Goal: Transaction & Acquisition: Purchase product/service

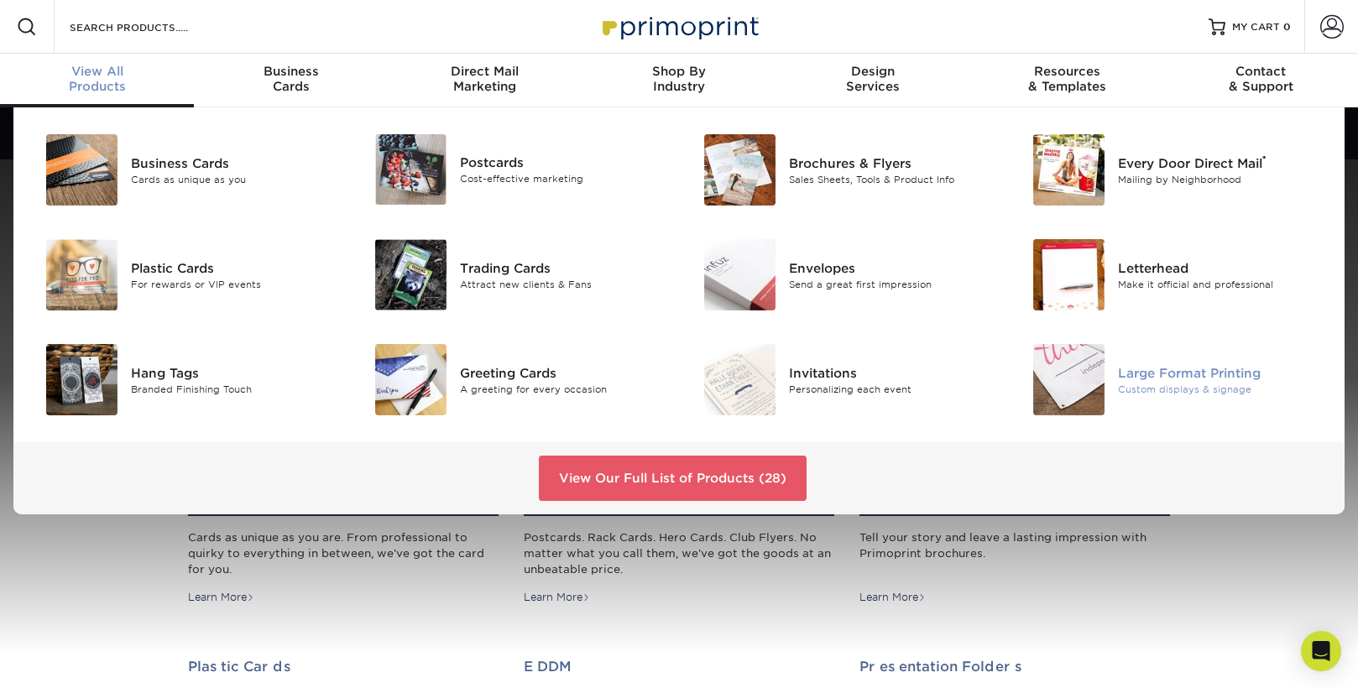
click at [1133, 386] on div "Custom displays & signage" at bounding box center [1221, 389] width 206 height 14
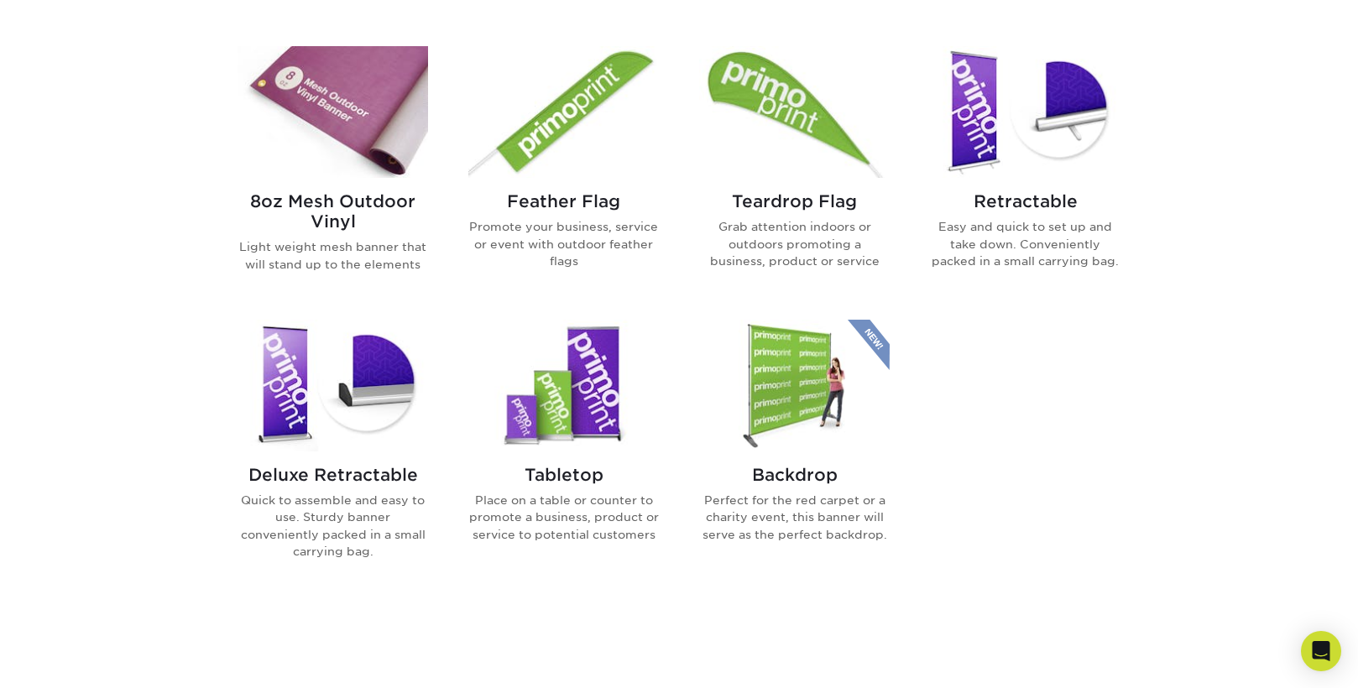
scroll to position [1012, 0]
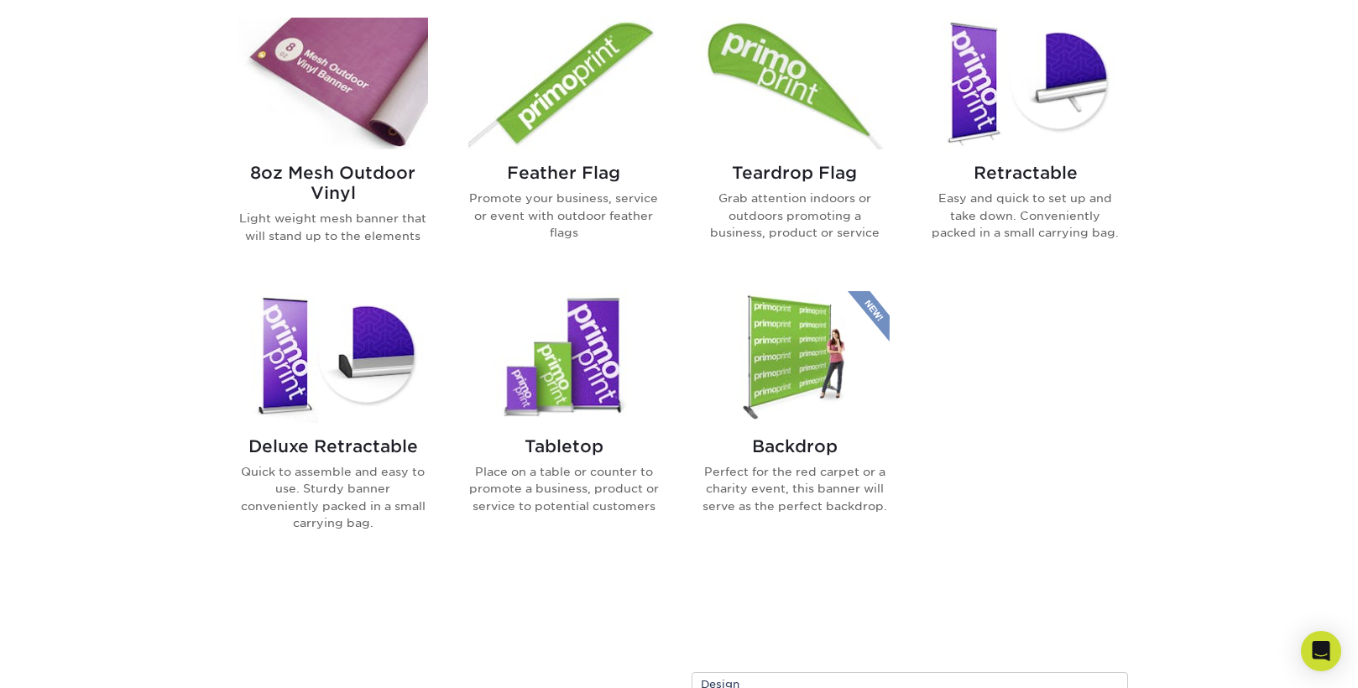
click at [1024, 172] on h2 "Retractable" at bounding box center [1025, 173] width 190 height 20
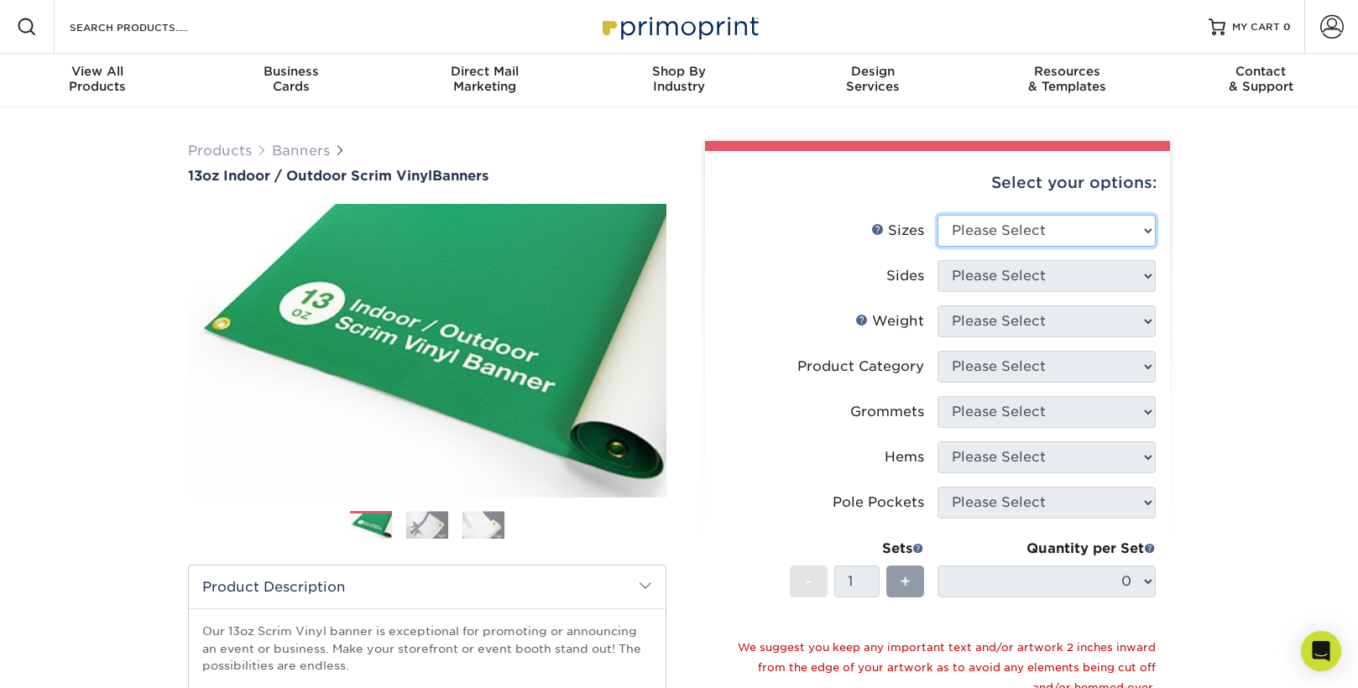
click at [1037, 241] on select "Please Select 24" x 36" 24" x 48" 36" x 48" 36" x 60" 36" x 72" 36" x 96" 36" x…" at bounding box center [1046, 231] width 218 height 32
select select "36.00x48.00"
click at [937, 215] on select "Please Select 24" x 36" 24" x 48" 36" x 48" 36" x 60" 36" x 72" 36" x 96" 36" x…" at bounding box center [1046, 231] width 218 height 32
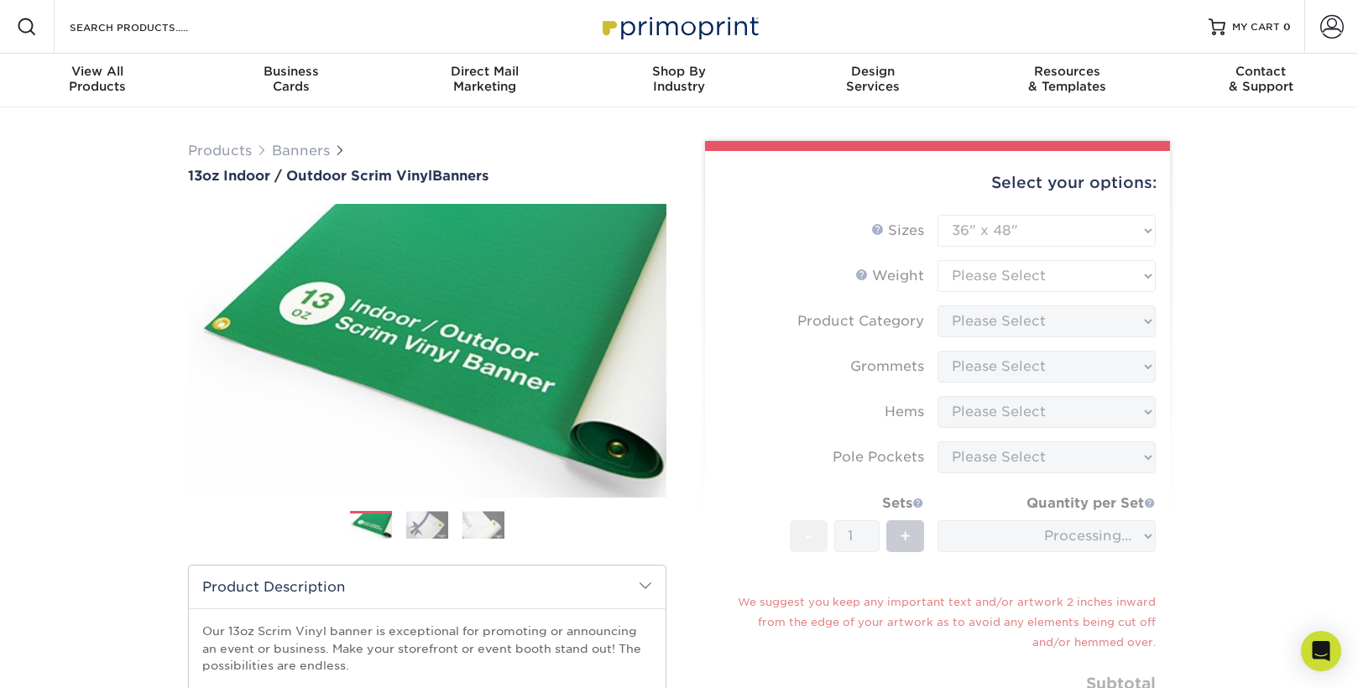
click at [442, 528] on img at bounding box center [427, 525] width 42 height 28
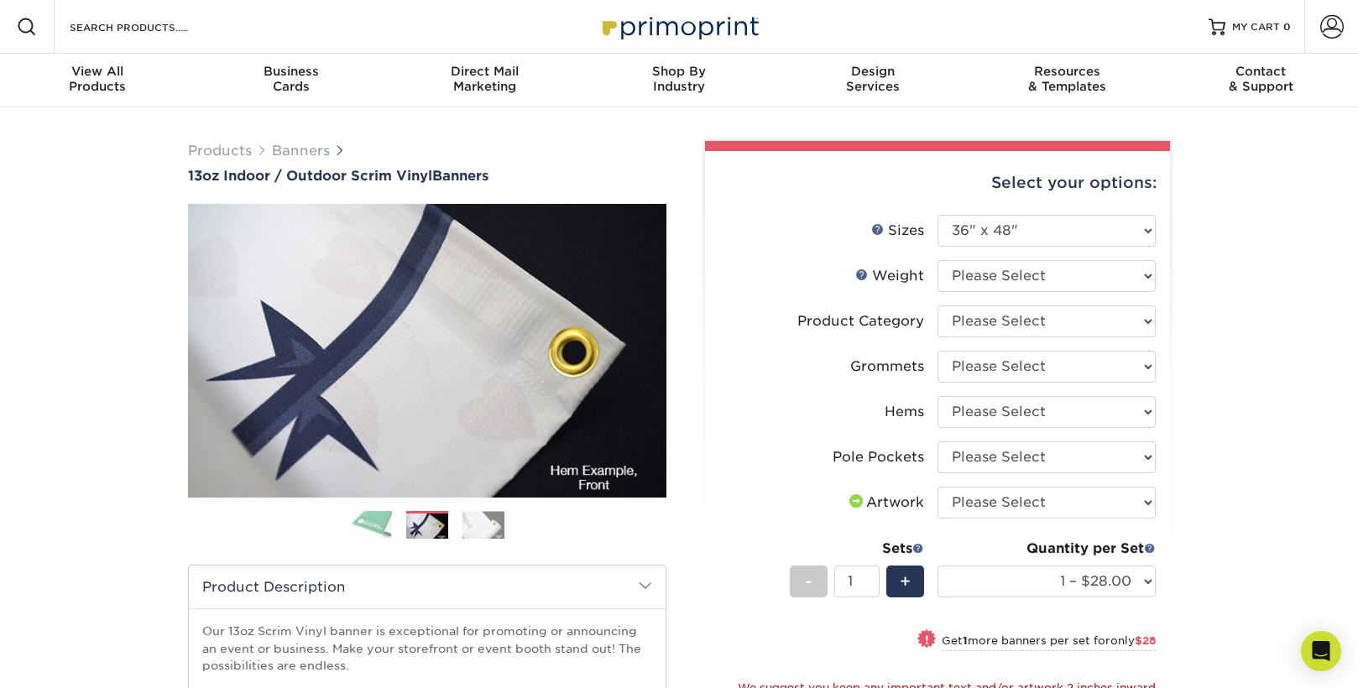
click at [481, 529] on img at bounding box center [483, 525] width 42 height 28
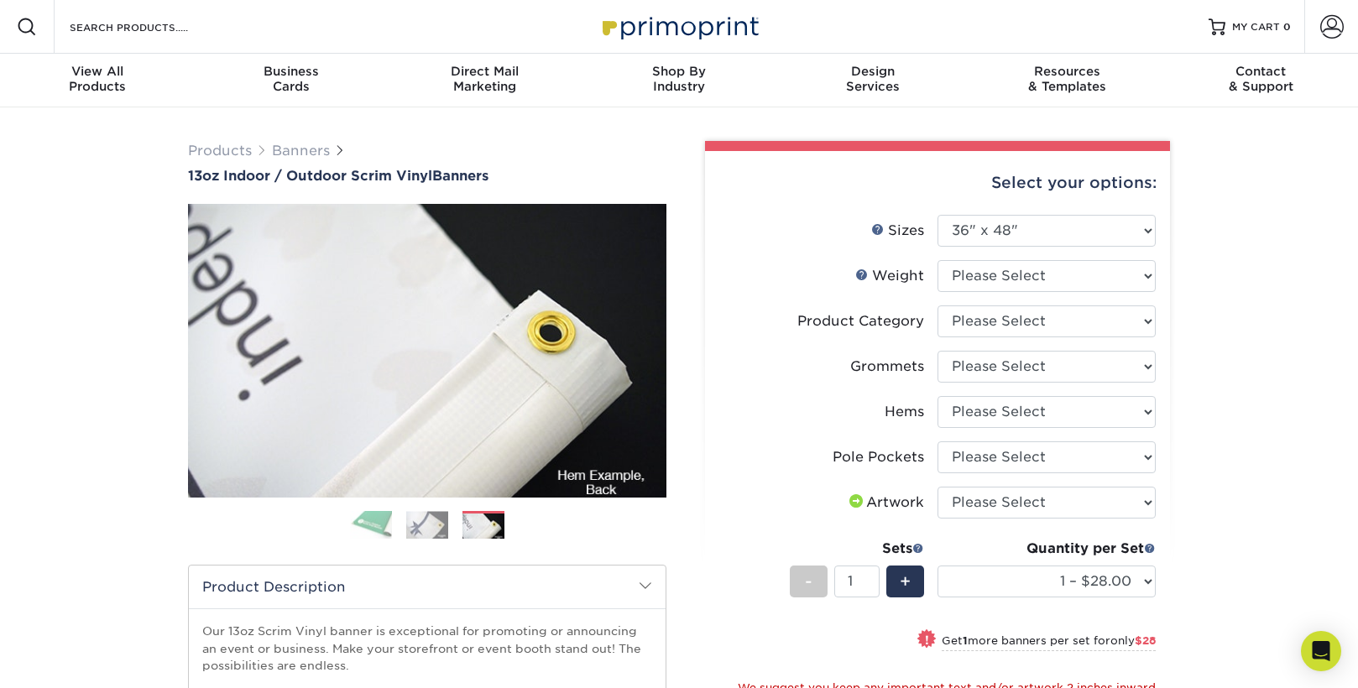
click at [371, 525] on img at bounding box center [371, 524] width 42 height 29
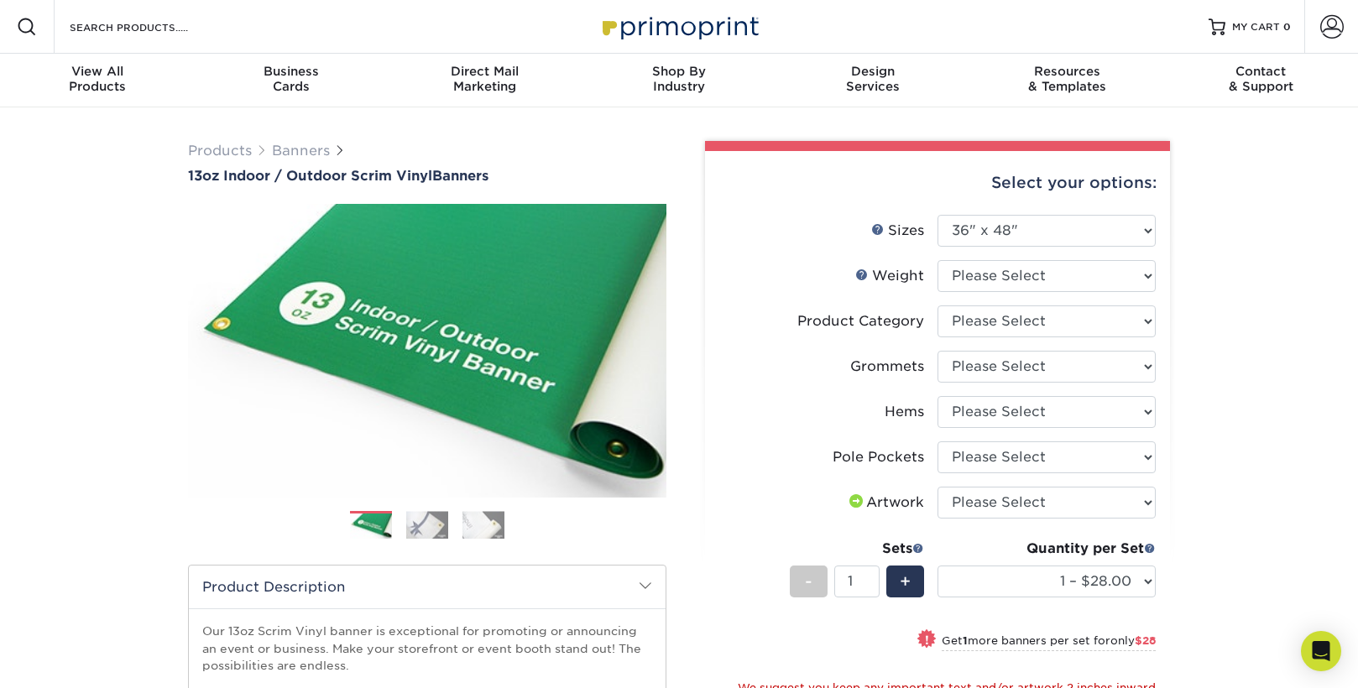
click at [1074, 256] on li "Sizes Help Sizes Please Select 24" x 36" 24" x 48" 36" x 48" 36" x 60" 36" x 72…" at bounding box center [937, 237] width 436 height 45
click at [1073, 258] on li "Sizes Help Sizes Please Select 24" x 36" 24" x 48" 36" x 48" 36" x 60" 36" x 72…" at bounding box center [937, 237] width 436 height 45
click at [1072, 274] on select "Please Select 13OZ" at bounding box center [1046, 276] width 218 height 32
select select "13OZ"
click at [937, 260] on select "Please Select 13OZ" at bounding box center [1046, 276] width 218 height 32
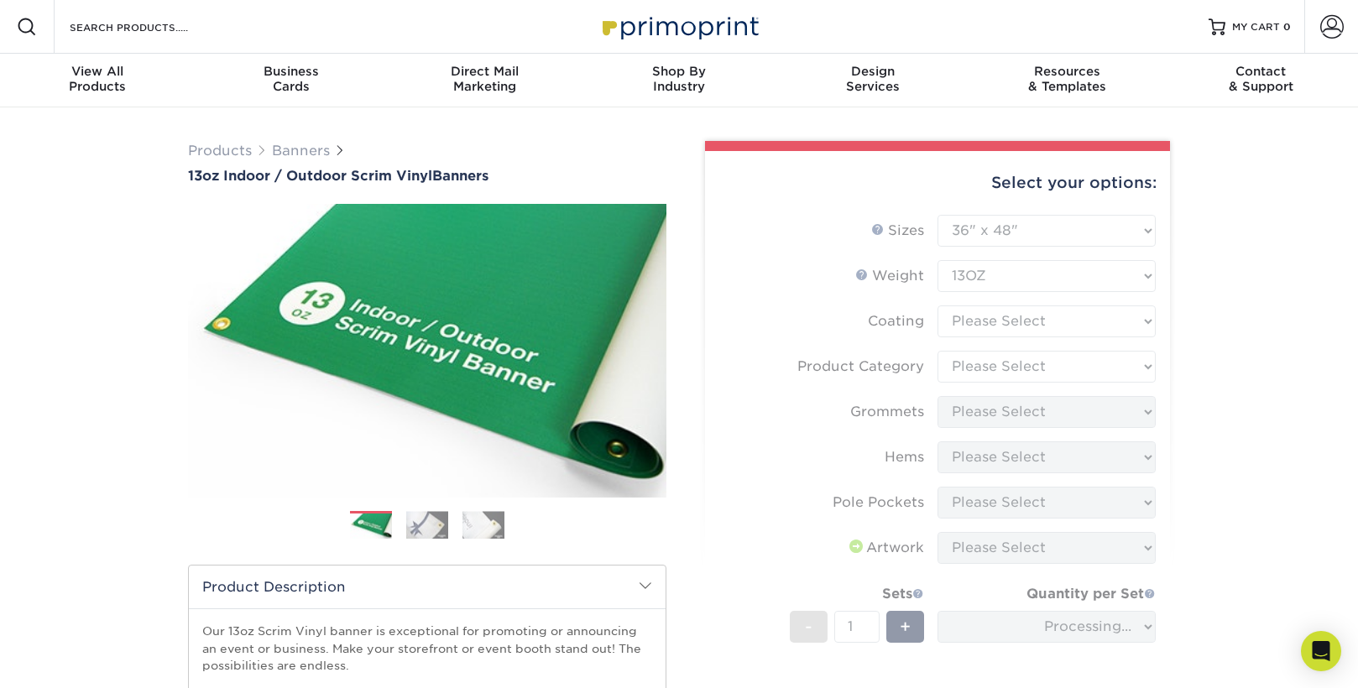
click at [1031, 327] on form "Sizes Help Sizes Please Select 24" x 36" 24" x 48" 36" x 48" 36" x 60" 36" x 72…" at bounding box center [937, 537] width 438 height 645
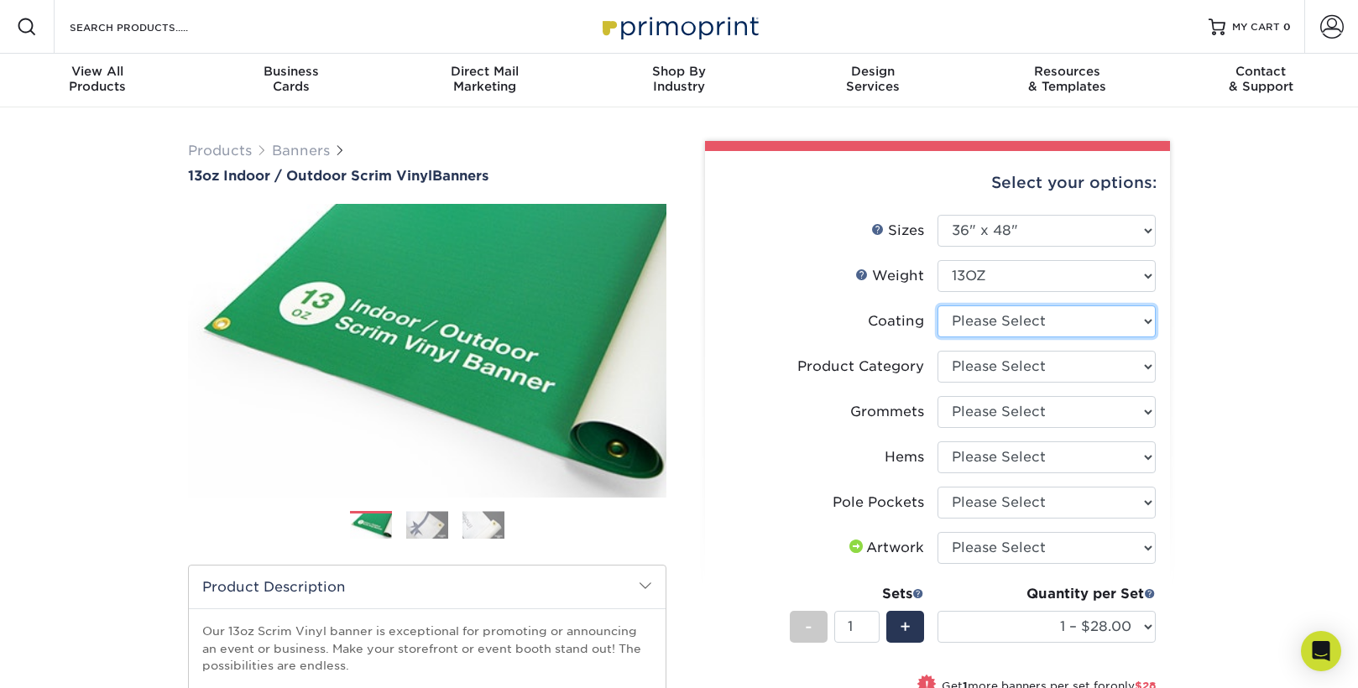
click at [1037, 323] on select at bounding box center [1046, 321] width 218 height 32
select select "3e7618de-abca-4bda-9f97-8b9129e913d8"
click at [937, 305] on select at bounding box center [1046, 321] width 218 height 32
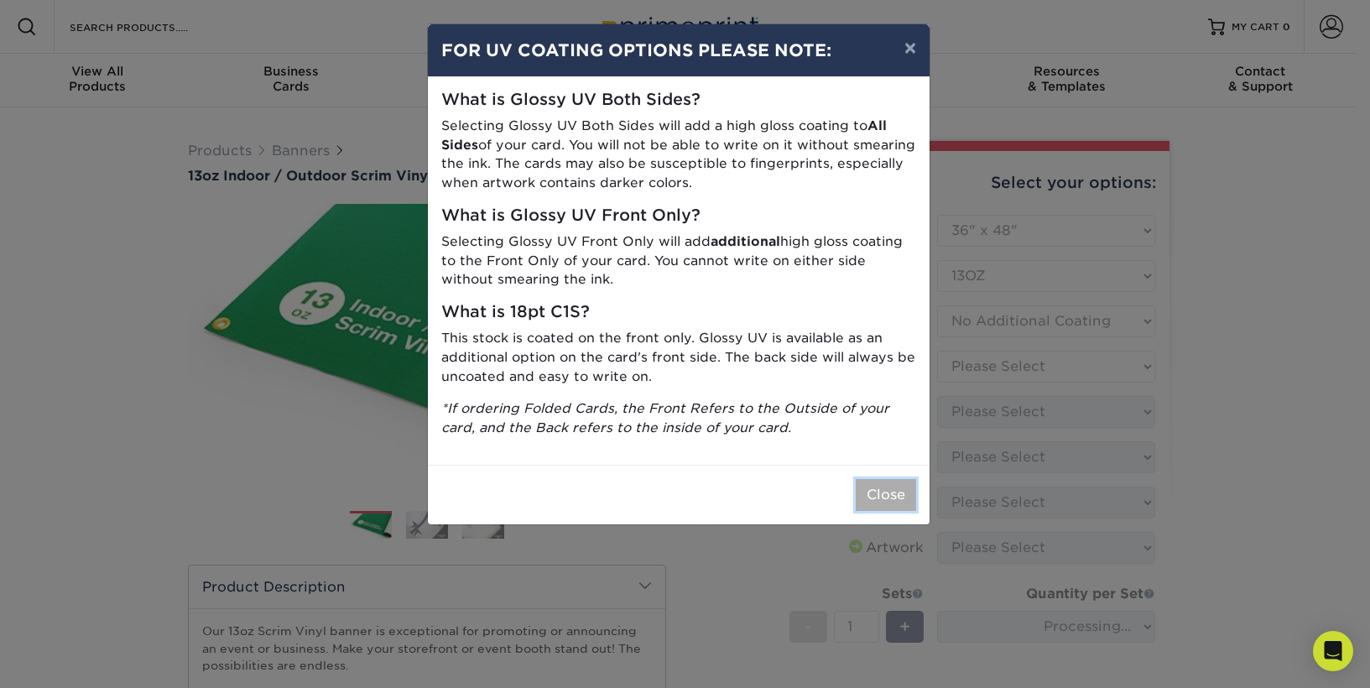
click at [891, 498] on button "Close" at bounding box center [886, 495] width 60 height 32
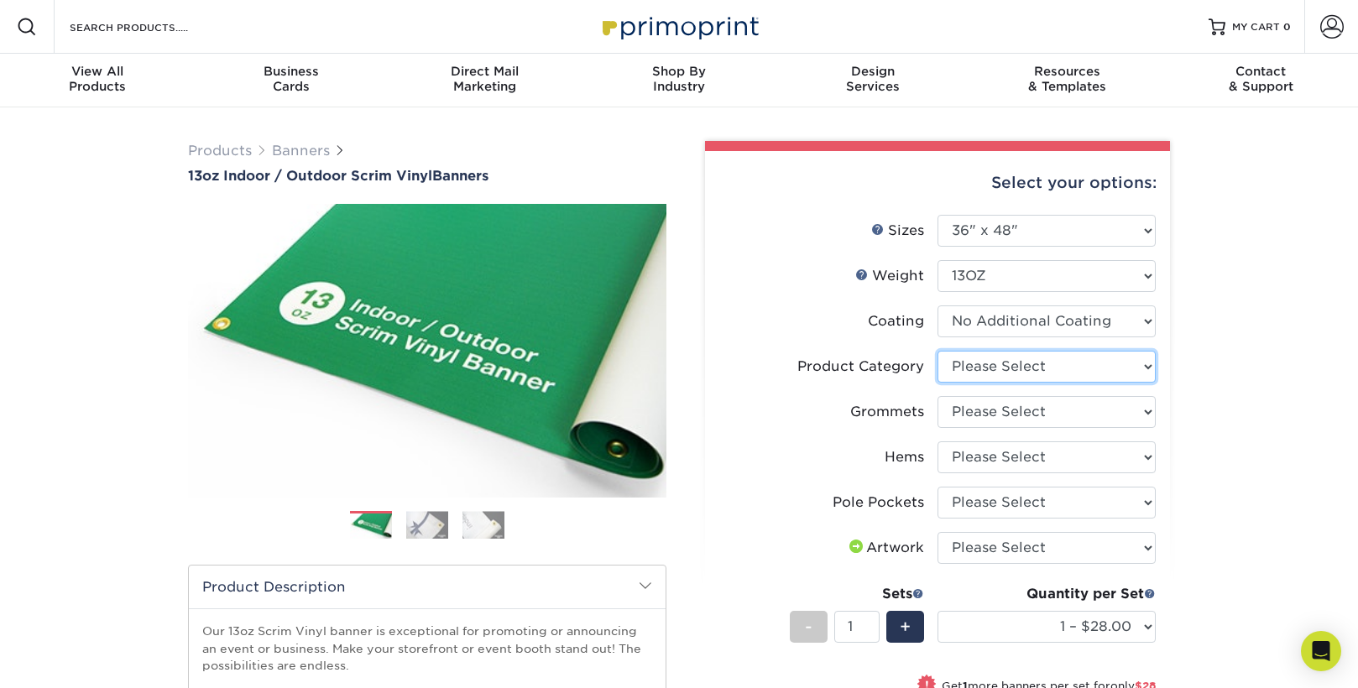
click at [1110, 364] on select "Please Select 13oz Scrim Vinyl Banner - Matte" at bounding box center [1046, 367] width 218 height 32
select select "bb192c35-bb20-422d-b6fe-0c7f48e5aa48"
click at [937, 351] on select "Please Select 13oz Scrim Vinyl Banner - Matte" at bounding box center [1046, 367] width 218 height 32
click at [1021, 415] on select "Please Select No Grommets Yes, Grommet All 4 Corners Yes, Grommets Every 1 ft. …" at bounding box center [1046, 412] width 218 height 32
select select "ce33bba6-a87b-4293-934d-6f372bdce3e6"
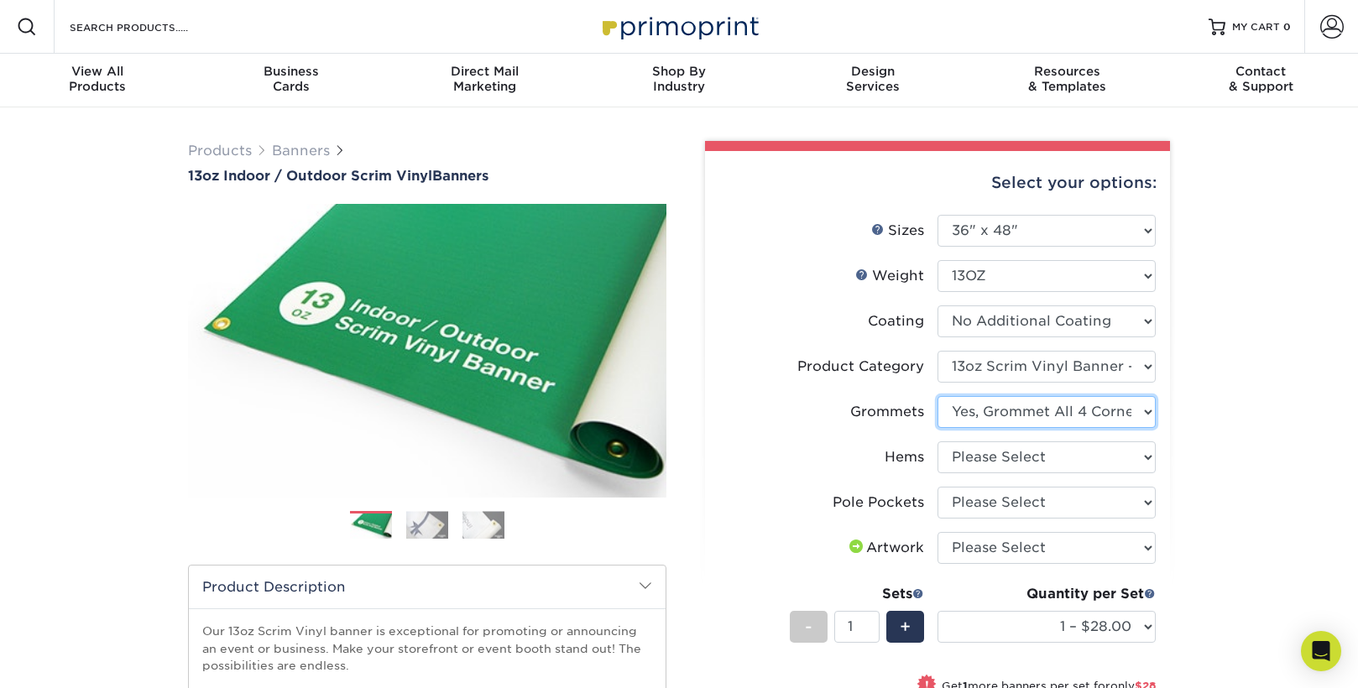
click at [937, 396] on select "Please Select No Grommets Yes, Grommet All 4 Corners Yes, Grommets Every 1 ft. …" at bounding box center [1046, 412] width 218 height 32
click at [1072, 453] on select "Please Select No Hems/Pole Pockets Yes, Hems Top and Bottom Only Yes, Hems All …" at bounding box center [1046, 457] width 218 height 32
select select "4e4ebf09-664b-4b70-8385-b564872d2e90"
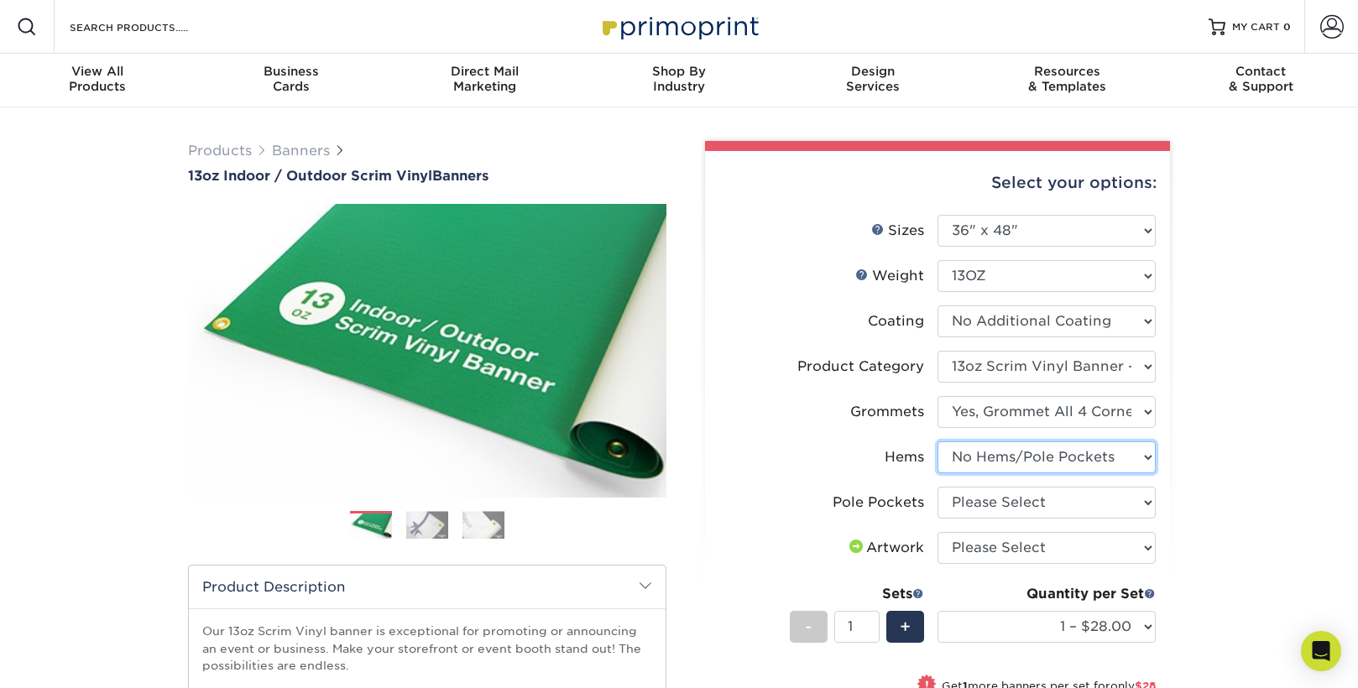
click at [937, 441] on select "Please Select No Hems/Pole Pockets Yes, Hems Top and Bottom Only Yes, Hems All …" at bounding box center [1046, 457] width 218 height 32
click at [1041, 503] on select "Please Select No Pole Pockets 2 in. Left and Right 2 in. Top and Bottom 4 in. L…" at bounding box center [1046, 503] width 218 height 32
select select "462c5fe9-21e9-49a0-afb4-1c6e8664fe13"
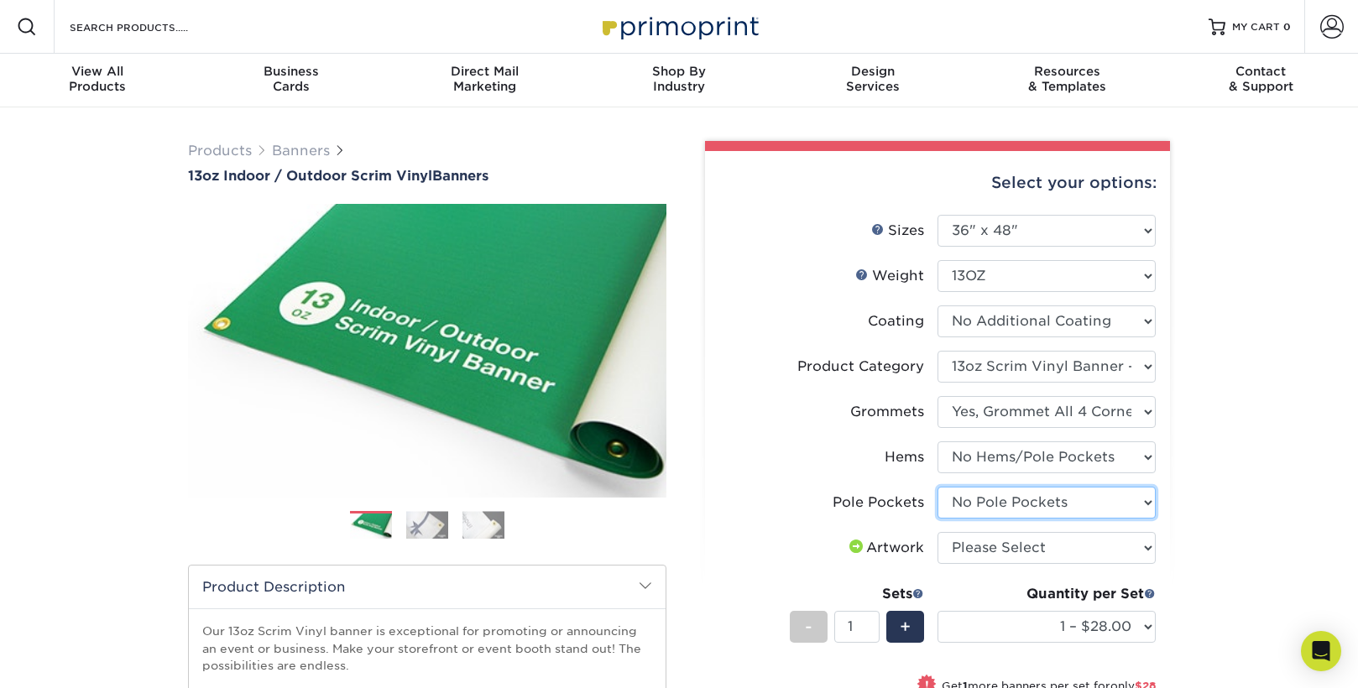
click at [937, 487] on select "Please Select No Pole Pockets 2 in. Left and Right 2 in. Top and Bottom 4 in. L…" at bounding box center [1046, 503] width 218 height 32
click at [1025, 554] on select "Please Select I will upload files I need a design - $50" at bounding box center [1046, 548] width 218 height 32
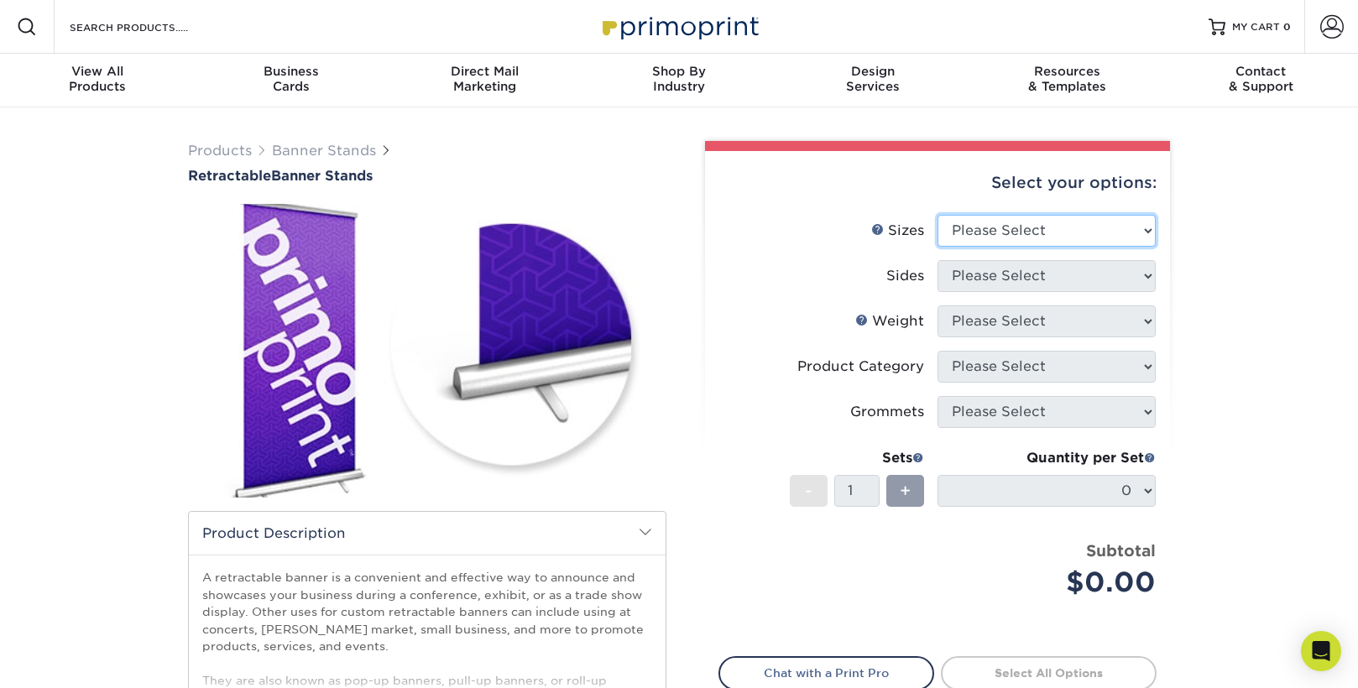
click at [1038, 226] on select "Please Select 24" x 60" 33" x 80" 47" x 80"" at bounding box center [1046, 231] width 218 height 32
select select "33.00x80.00"
click at [937, 215] on select "Please Select 24" x 60" 33" x 80" 47" x 80"" at bounding box center [1046, 231] width 218 height 32
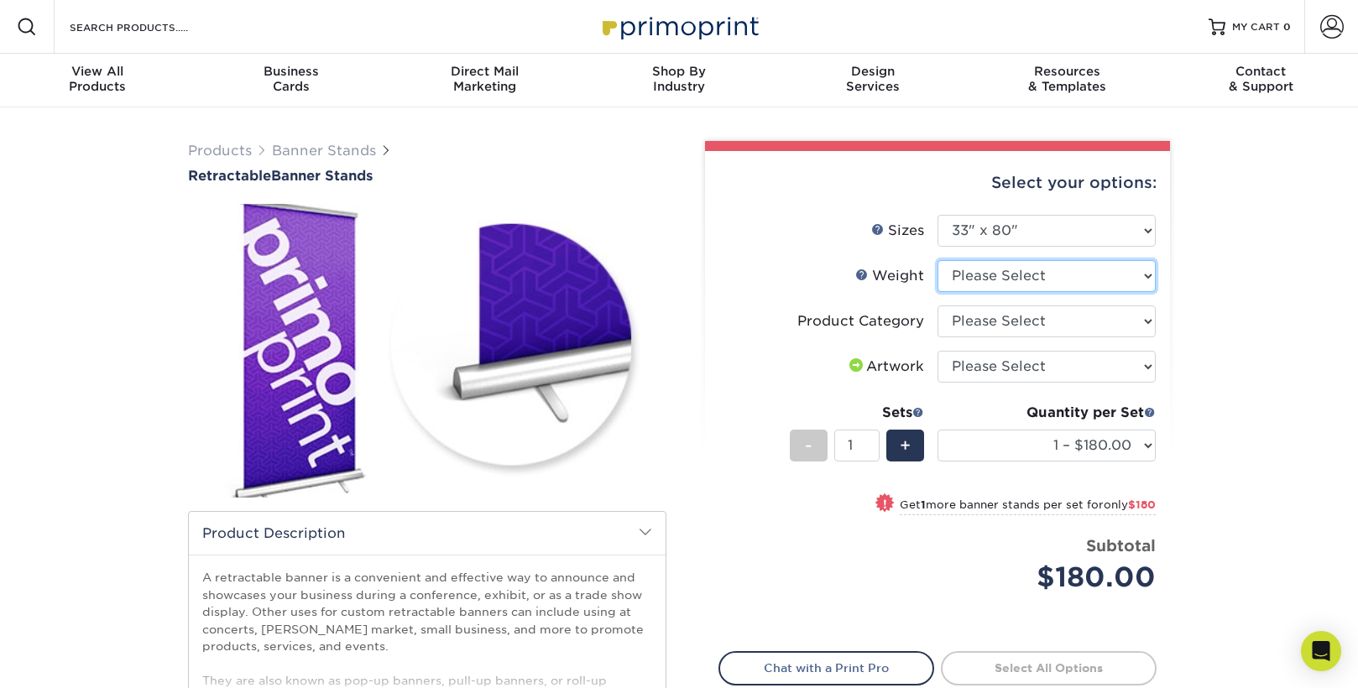
click at [1019, 276] on select "Please Select 10MIL" at bounding box center [1046, 276] width 218 height 32
select select "10MIL"
click at [937, 260] on select "Please Select 10MIL" at bounding box center [1046, 276] width 218 height 32
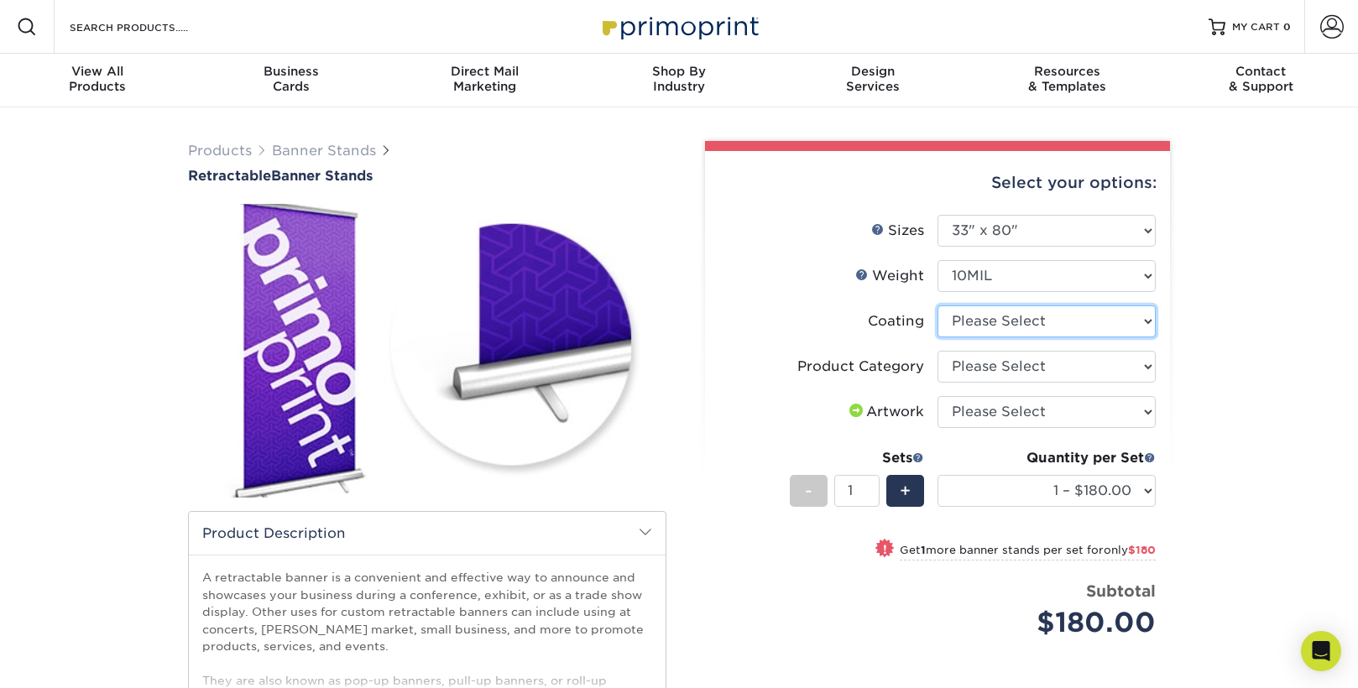
click at [1047, 320] on select at bounding box center [1046, 321] width 218 height 32
select select "3e7618de-abca-4bda-9f97-8b9129e913d8"
click at [937, 305] on select at bounding box center [1046, 321] width 218 height 32
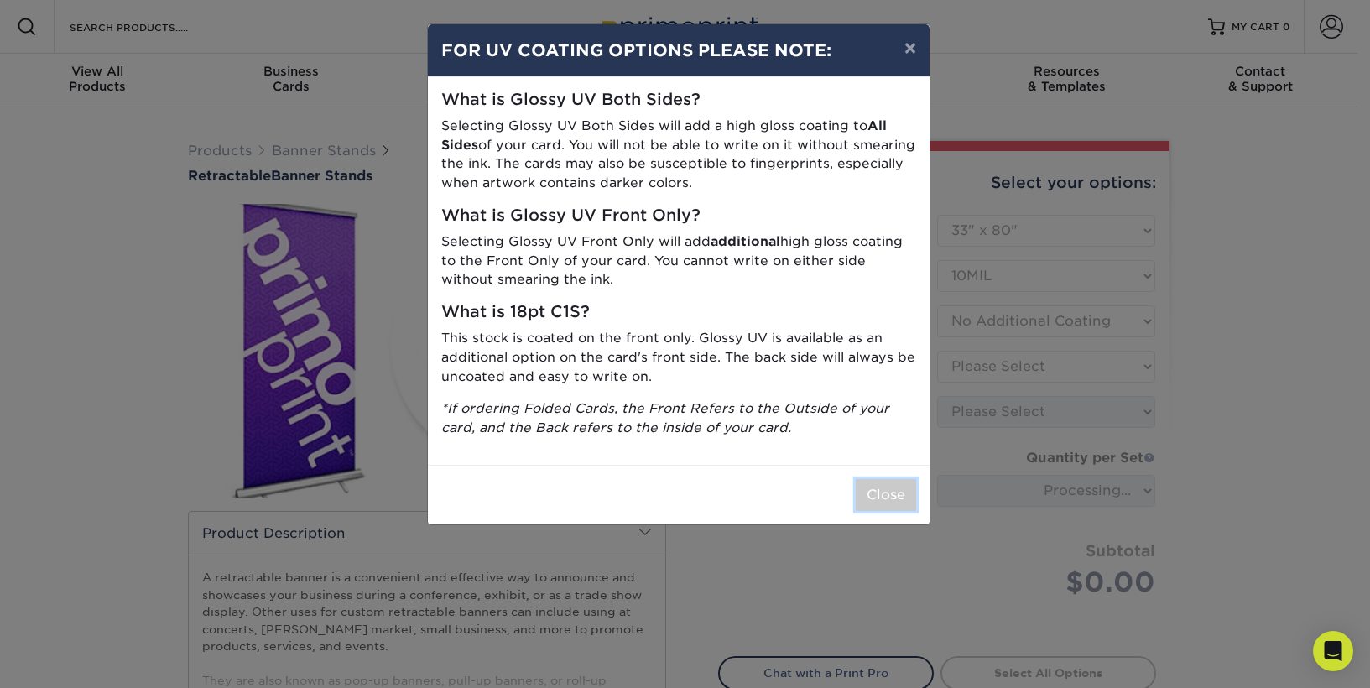
drag, startPoint x: 867, startPoint y: 500, endPoint x: 903, endPoint y: 489, distance: 37.7
click at [868, 500] on button "Close" at bounding box center [886, 495] width 60 height 32
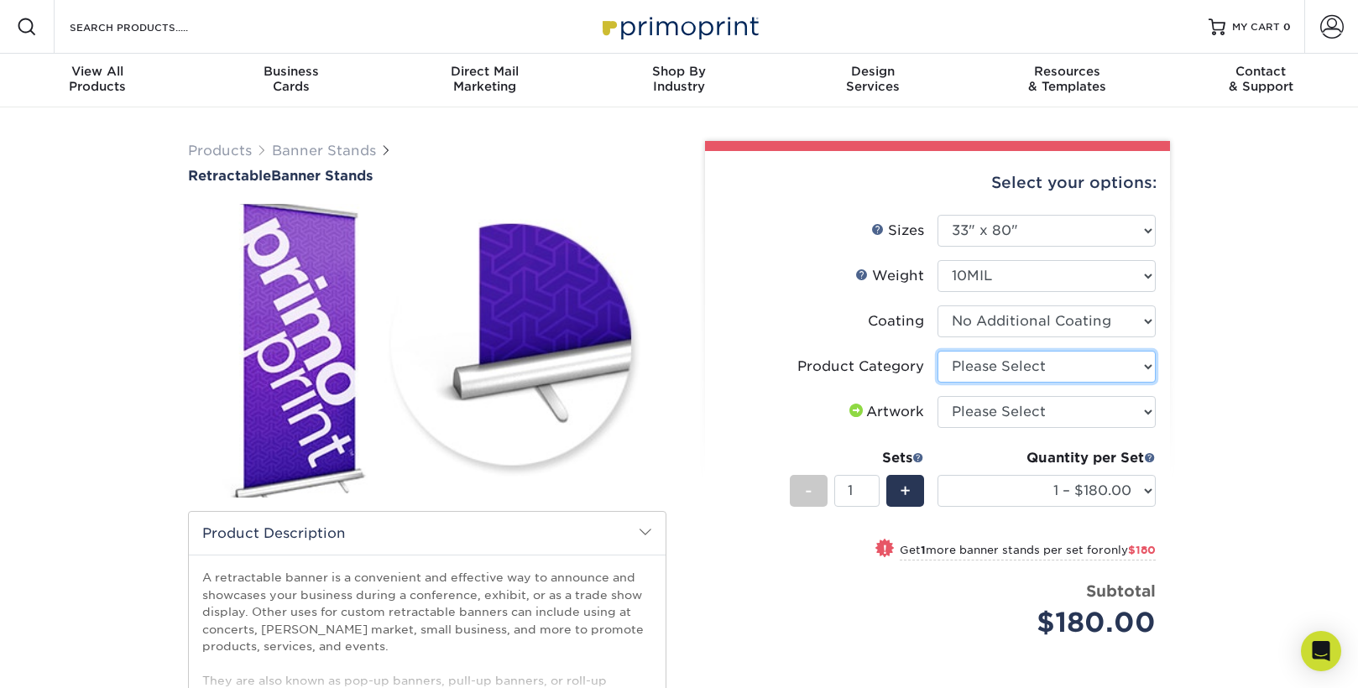
click at [1080, 368] on select "Please Select Standard Retractable Banner Stand" at bounding box center [1046, 367] width 218 height 32
select select "16926b4f-4359-4b5b-9e91-7b2ad5f23637"
click at [937, 351] on select "Please Select Standard Retractable Banner Stand" at bounding box center [1046, 367] width 218 height 32
click at [1058, 412] on select "Please Select I will upload files I need a design - $50" at bounding box center [1046, 412] width 218 height 32
select select "upload"
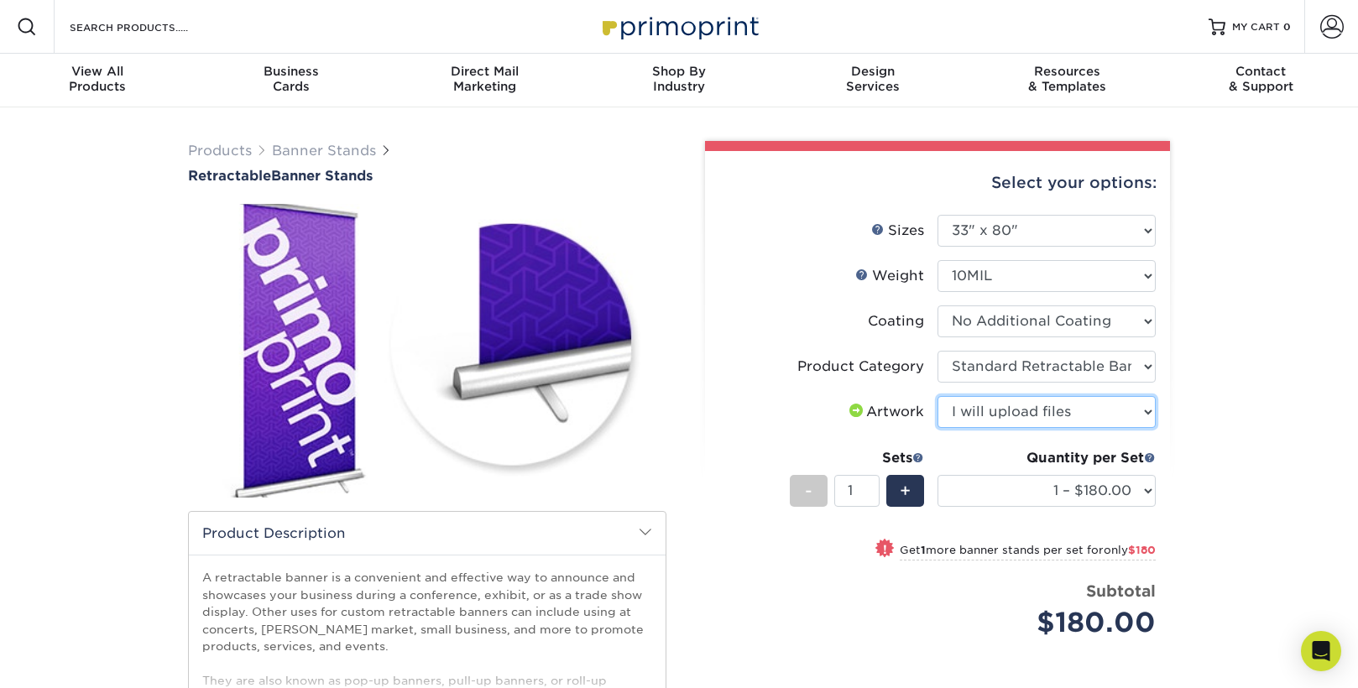
click at [937, 396] on select "Please Select I will upload files I need a design - $50" at bounding box center [1046, 412] width 218 height 32
